Goal: Check status: Check status

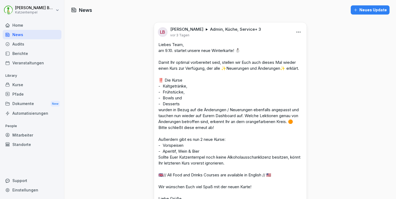
scroll to position [97, 0]
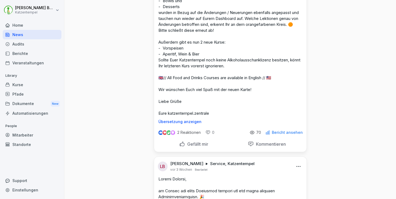
click at [32, 45] on div "Audits" at bounding box center [32, 43] width 59 height 9
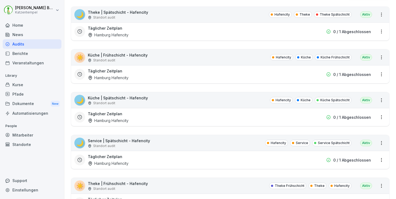
scroll to position [5, 0]
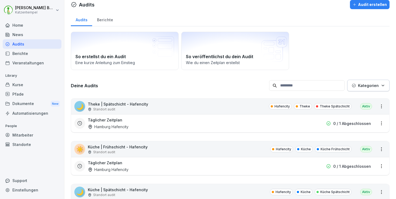
click at [25, 22] on div "Home" at bounding box center [32, 24] width 59 height 9
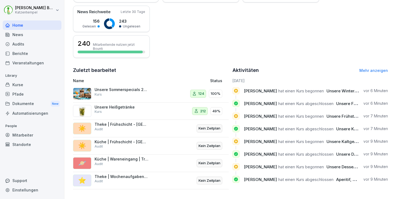
scroll to position [133, 0]
click at [369, 68] on link "Mehr anzeigen" at bounding box center [373, 70] width 29 height 5
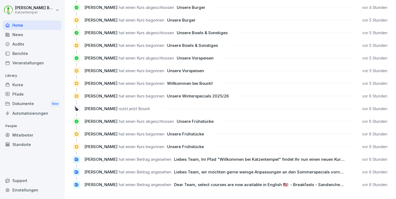
scroll to position [485, 0]
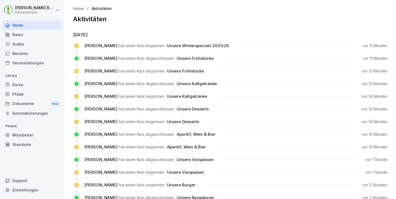
click at [29, 136] on div "Mitarbeiter" at bounding box center [32, 134] width 59 height 9
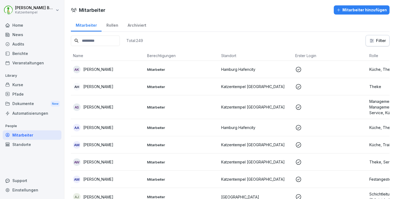
click at [114, 43] on input at bounding box center [95, 41] width 49 height 11
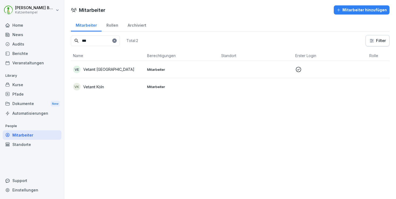
type input "***"
click at [183, 68] on p "Mitarbeiter" at bounding box center [182, 69] width 70 height 5
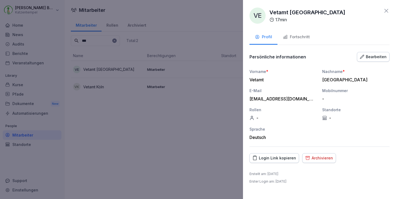
click at [301, 34] on div "Fortschritt" at bounding box center [296, 37] width 27 height 6
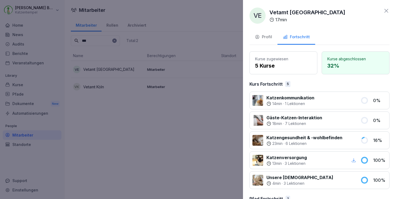
click at [383, 9] on icon at bounding box center [386, 11] width 6 height 6
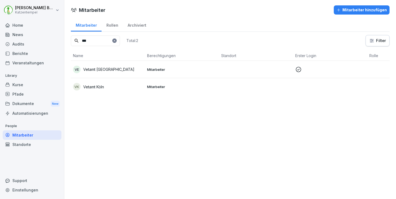
click at [23, 25] on div "Home" at bounding box center [32, 24] width 59 height 9
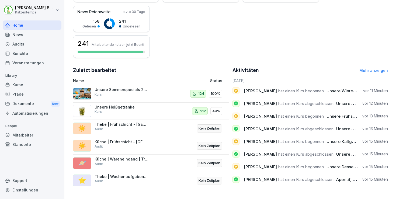
scroll to position [133, 0]
click at [32, 80] on div "Kurse" at bounding box center [32, 84] width 59 height 9
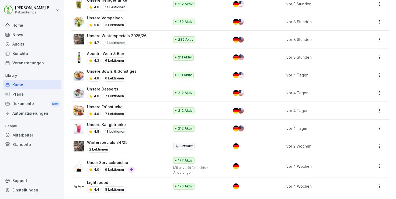
scroll to position [192, 0]
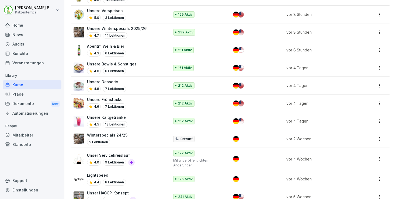
click at [25, 133] on div "Mitarbeiter" at bounding box center [32, 134] width 59 height 9
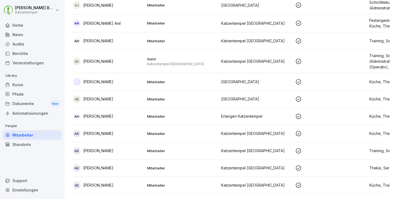
scroll to position [5, 0]
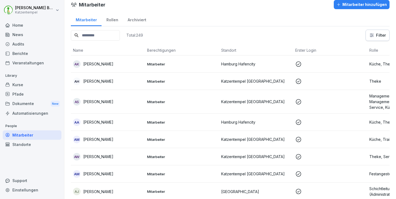
click at [103, 33] on input at bounding box center [95, 35] width 49 height 11
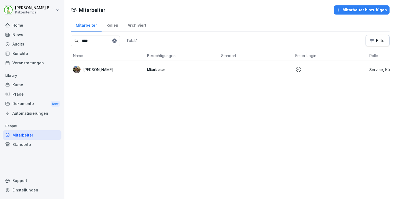
type input "****"
click at [107, 68] on div "Dirk Klein" at bounding box center [108, 70] width 70 height 8
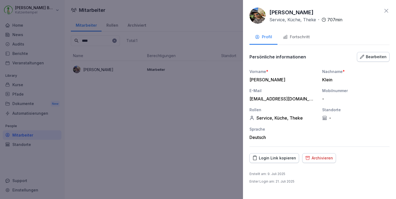
click at [308, 39] on div "Fortschritt" at bounding box center [296, 37] width 27 height 6
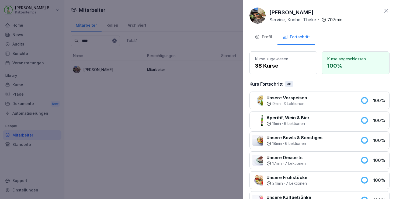
click at [38, 47] on div at bounding box center [198, 99] width 396 height 199
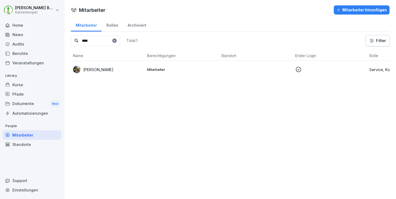
click at [40, 22] on div "Home" at bounding box center [32, 24] width 59 height 9
